Goal: Check status: Check status

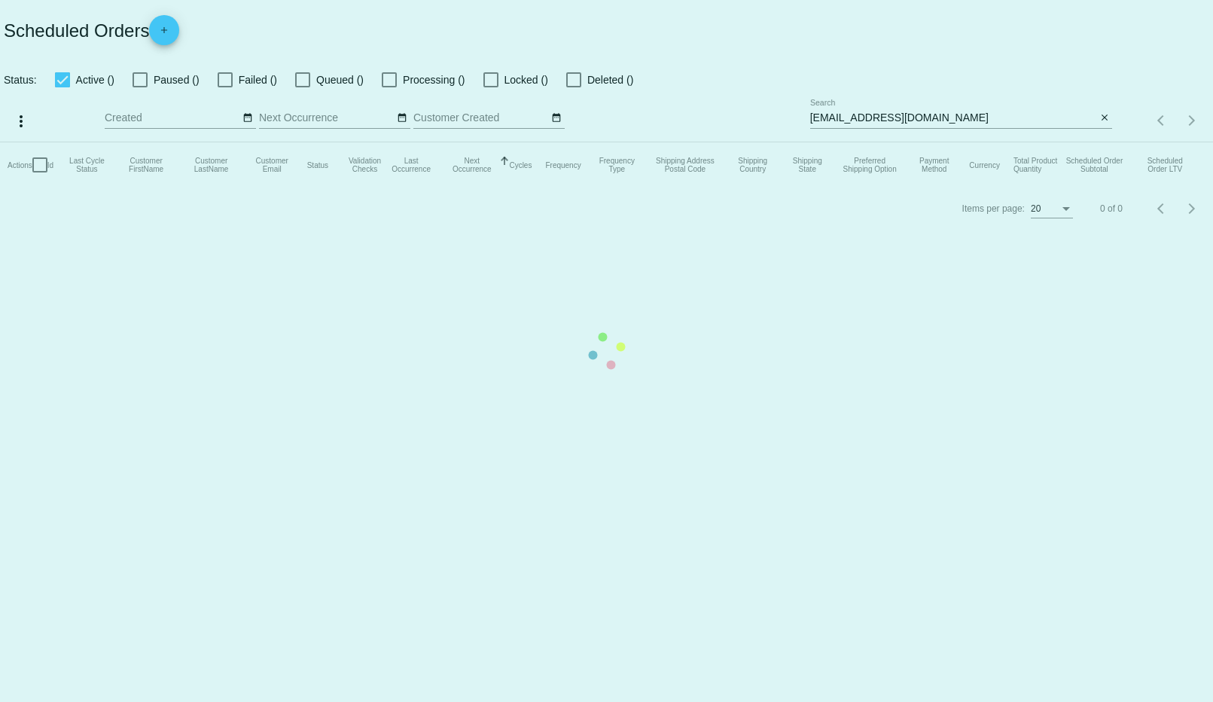
click at [983, 142] on mat-table "Actions Id Last Cycle Status Customer FirstName Customer LastName Customer Emai…" at bounding box center [606, 164] width 1213 height 45
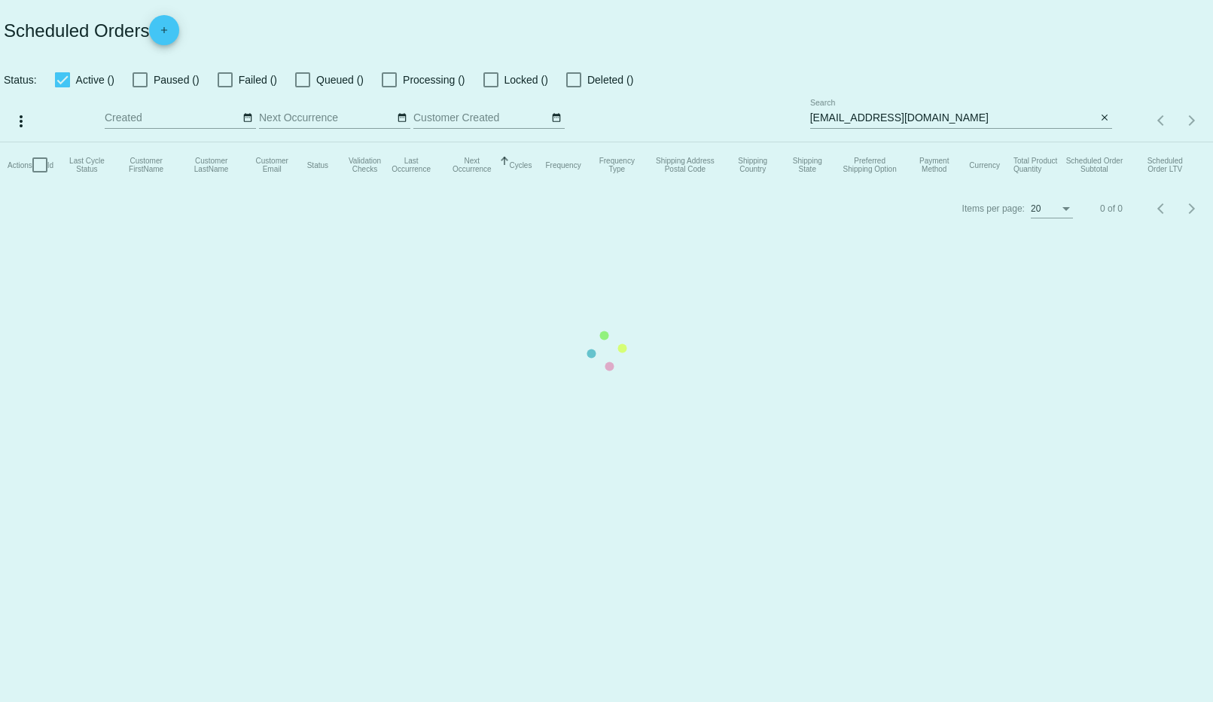
click at [948, 111] on app-dashboard-scheduled-orders "Scheduled Orders add Status: Active () Paused () Failed () Queued () Processing…" at bounding box center [606, 115] width 1213 height 230
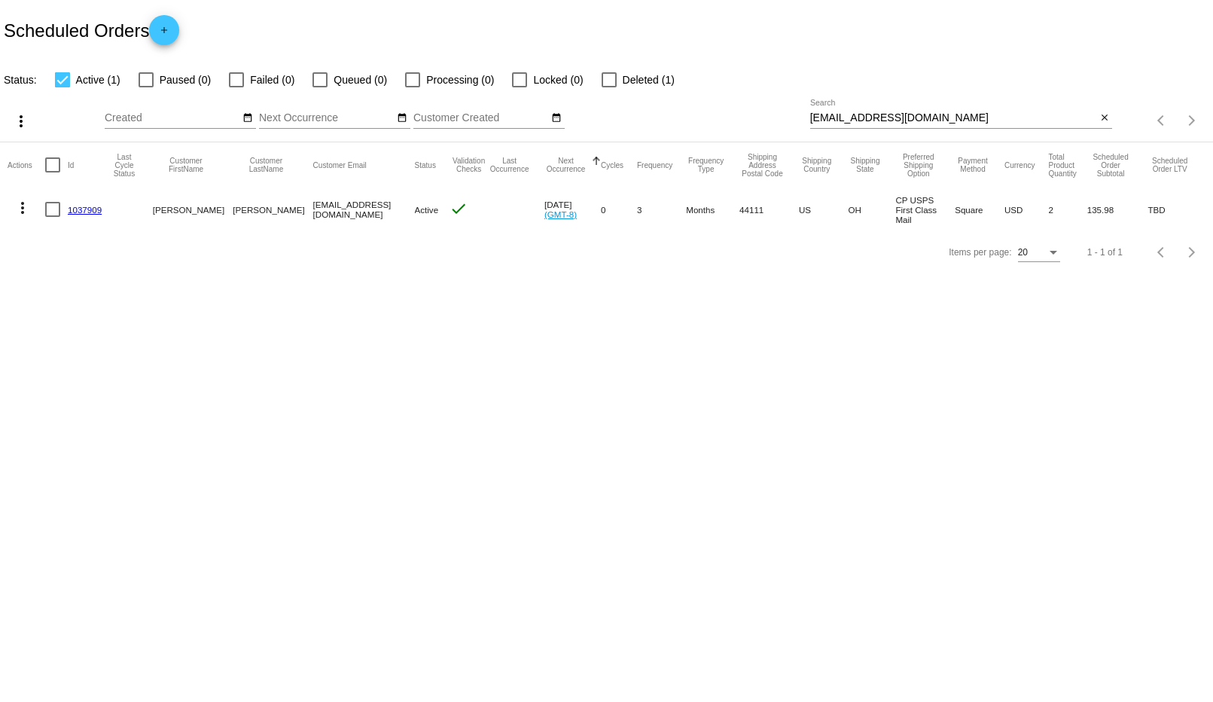
click at [948, 111] on div "[EMAIL_ADDRESS][DOMAIN_NAME] Search" at bounding box center [953, 113] width 287 height 29
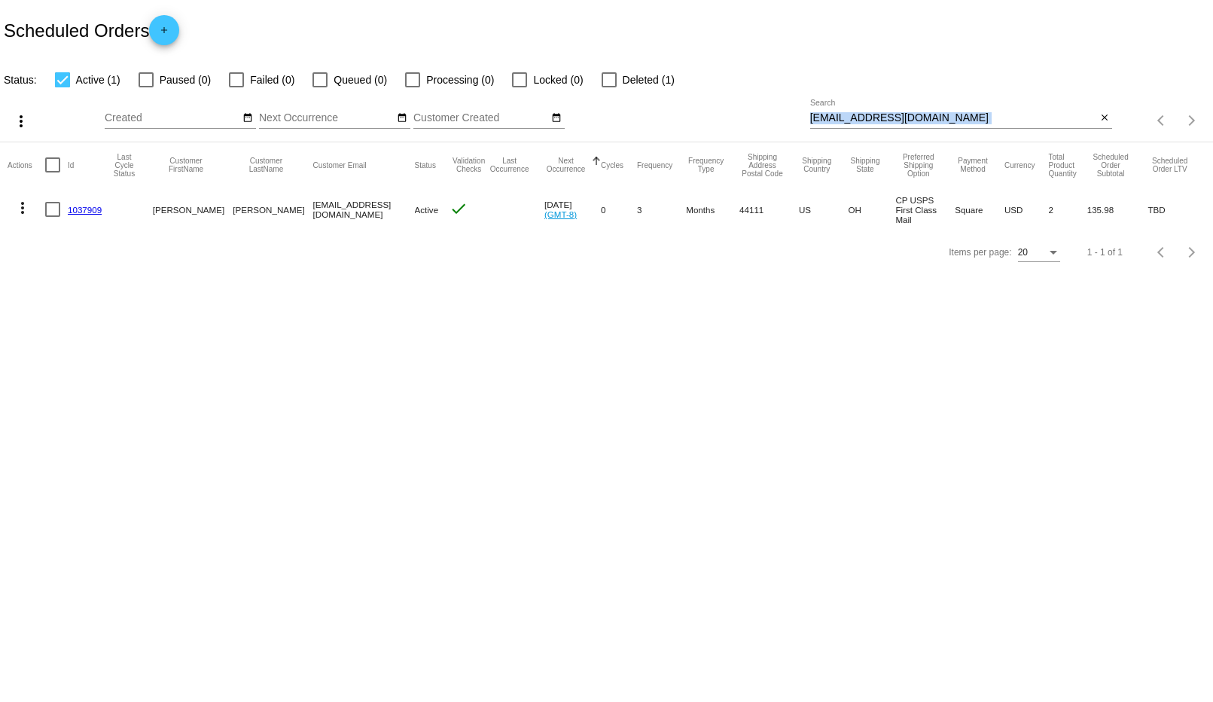
click at [948, 111] on div "[EMAIL_ADDRESS][DOMAIN_NAME] Search" at bounding box center [953, 113] width 287 height 29
drag, startPoint x: 948, startPoint y: 111, endPoint x: 699, endPoint y: 81, distance: 250.4
click at [699, 81] on app-dashboard-scheduled-orders "Scheduled Orders add Status: Active (1) Paused (0) Failed (0) Queued (0) Proces…" at bounding box center [606, 136] width 1213 height 273
click at [842, 115] on input "[EMAIL_ADDRESS][DOMAIN_NAME]" at bounding box center [953, 118] width 287 height 12
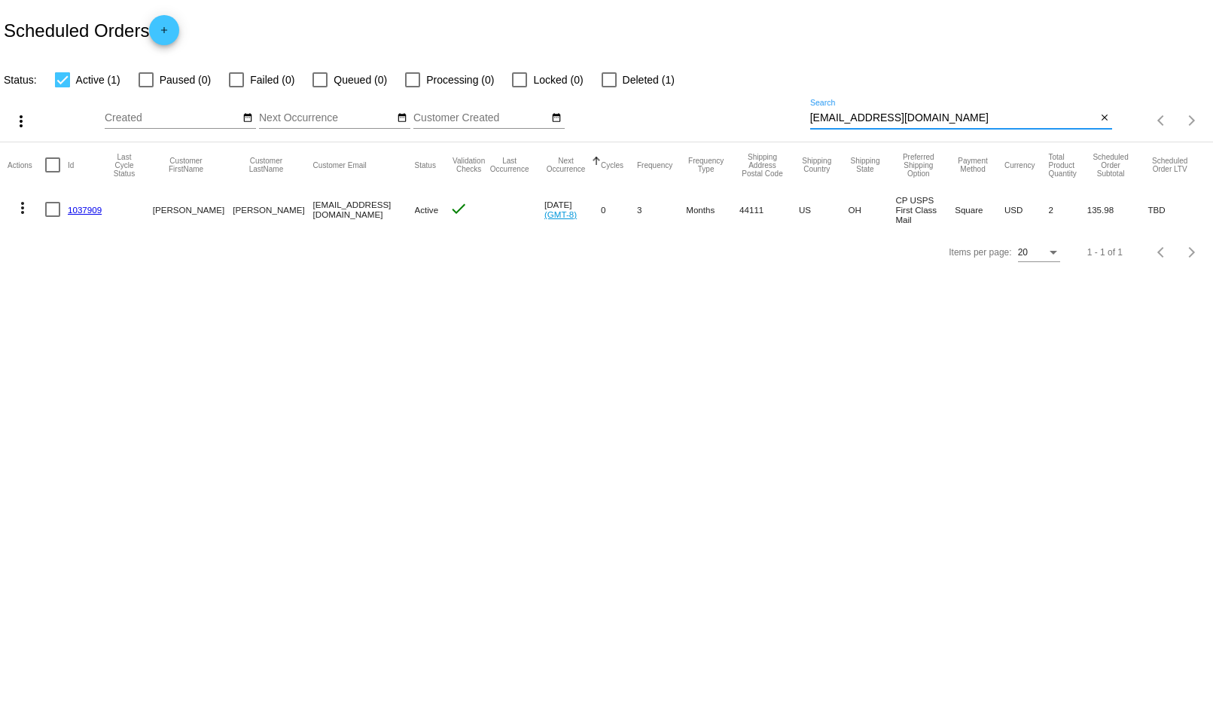
click at [842, 115] on input "[EMAIL_ADDRESS][DOMAIN_NAME]" at bounding box center [953, 118] width 287 height 12
paste input "[PERSON_NAME][EMAIL_ADDRESS][PERSON_NAME][DOMAIN_NAME]"
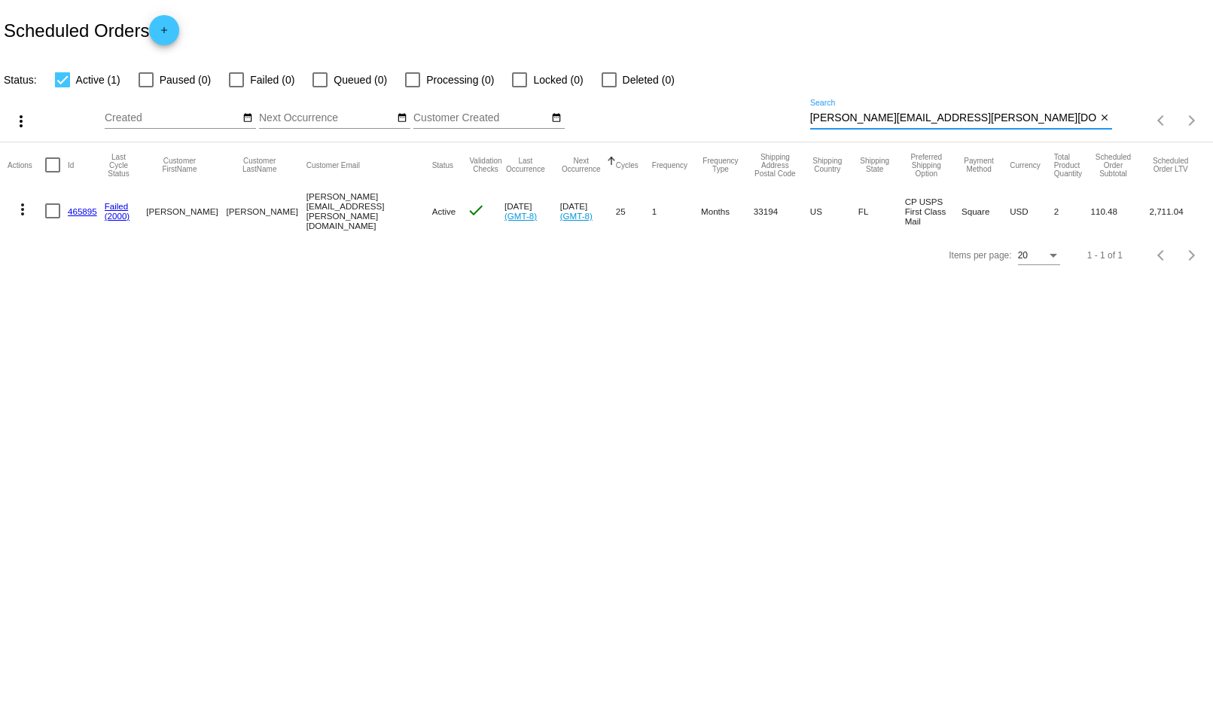
type input "[PERSON_NAME][EMAIL_ADDRESS][PERSON_NAME][DOMAIN_NAME]"
click at [29, 206] on mat-icon "more_vert" at bounding box center [23, 209] width 18 height 18
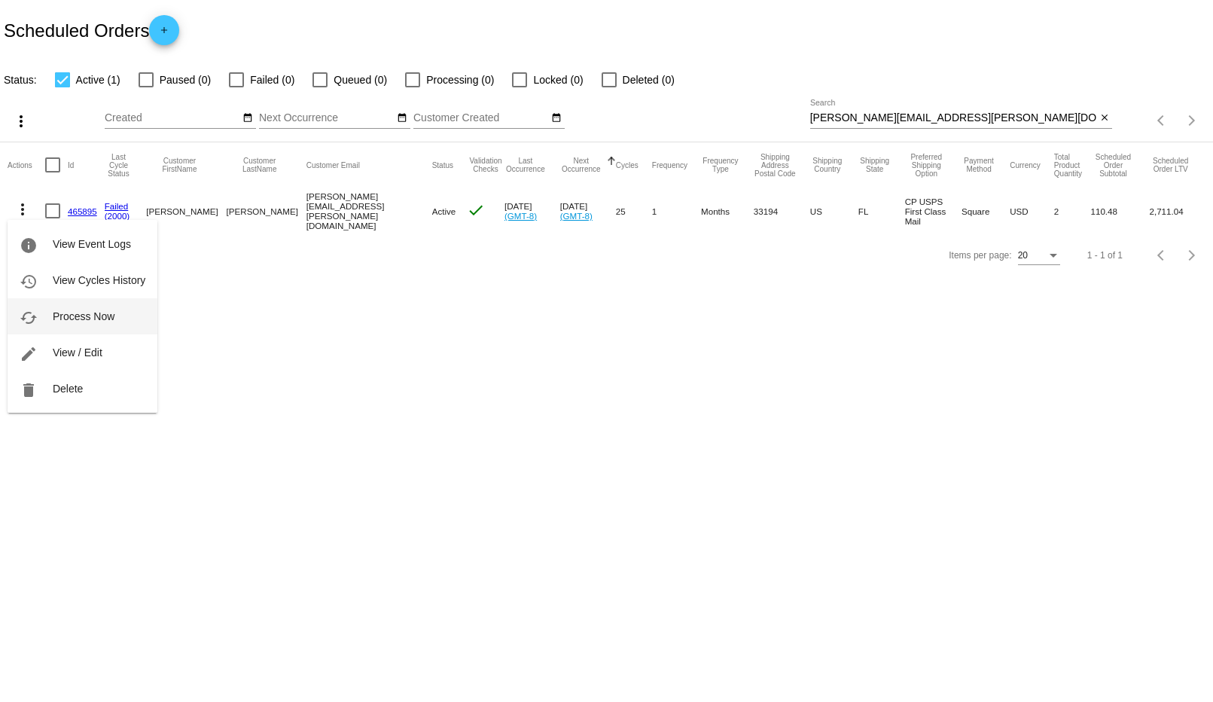
click at [70, 307] on button "cached Process Now" at bounding box center [83, 316] width 150 height 36
